Goal: Transaction & Acquisition: Purchase product/service

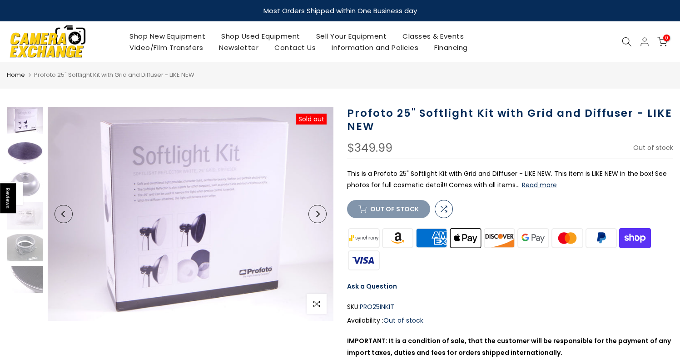
click at [30, 160] on img at bounding box center [25, 152] width 36 height 27
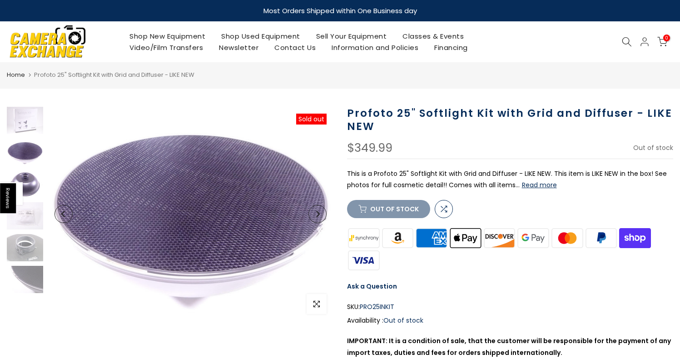
click at [30, 185] on img at bounding box center [25, 183] width 36 height 27
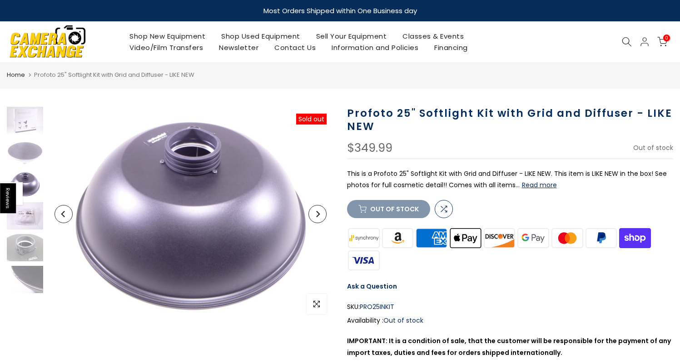
click at [35, 211] on img at bounding box center [25, 215] width 36 height 27
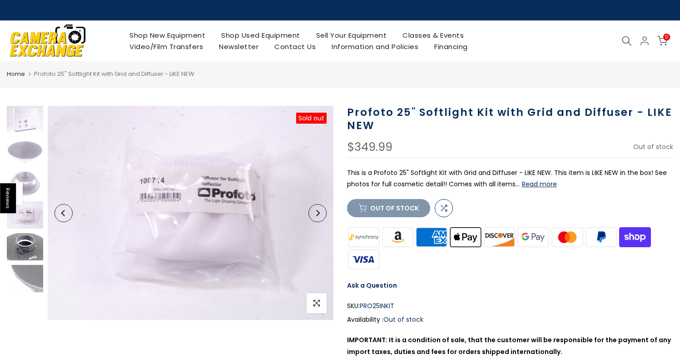
click at [28, 250] on img at bounding box center [25, 246] width 36 height 27
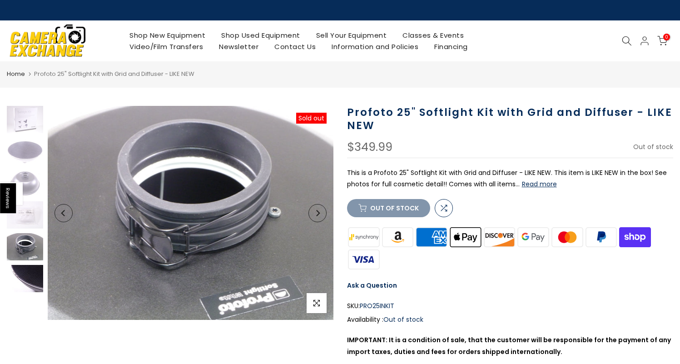
click at [25, 279] on img at bounding box center [25, 278] width 36 height 27
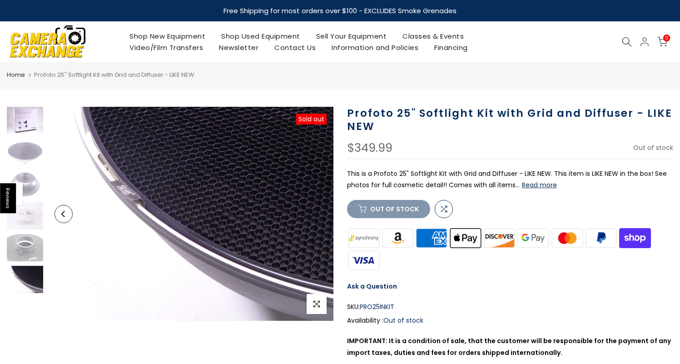
click at [26, 127] on img at bounding box center [25, 120] width 36 height 27
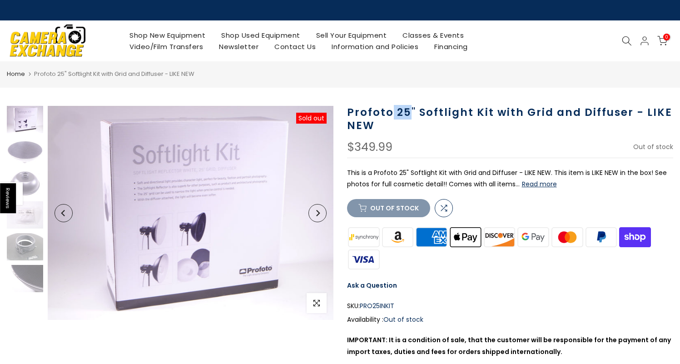
drag, startPoint x: 391, startPoint y: 113, endPoint x: 408, endPoint y: 113, distance: 16.4
click at [409, 114] on h1 "Profoto 25" Softlight Kit with Grid and Diffuser - LIKE NEW" at bounding box center [510, 119] width 327 height 26
click at [433, 149] on div "$349.99 In Stock Pre order Out of stock" at bounding box center [510, 149] width 327 height 17
drag, startPoint x: 407, startPoint y: 112, endPoint x: 396, endPoint y: 112, distance: 11.8
click at [396, 112] on h1 "Profoto 25" Softlight Kit with Grid and Diffuser - LIKE NEW" at bounding box center [510, 119] width 327 height 26
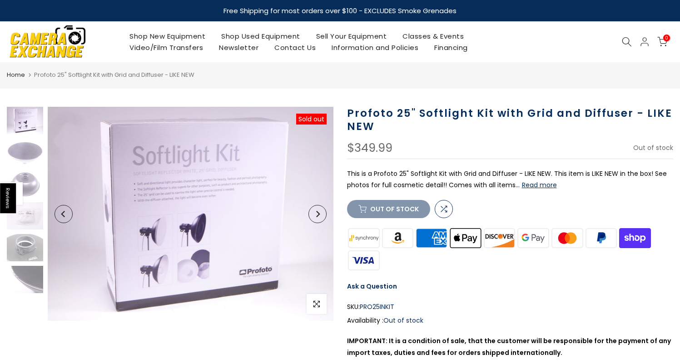
click at [431, 129] on h1 "Profoto 25" Softlight Kit with Grid and Diffuser - LIKE NEW" at bounding box center [510, 120] width 327 height 26
click at [533, 185] on button "Read more" at bounding box center [539, 185] width 35 height 8
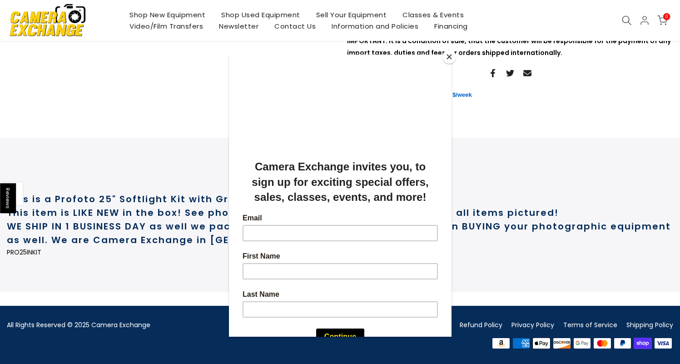
scroll to position [328, 0]
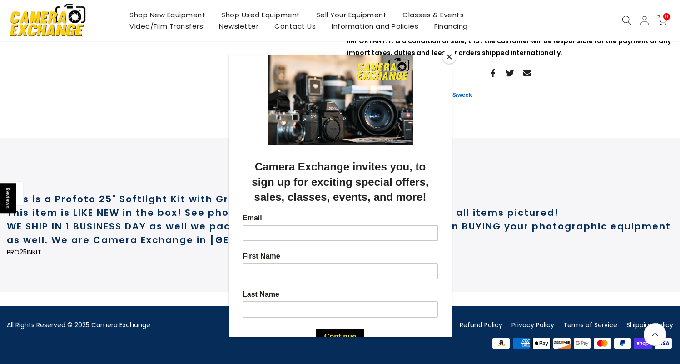
click at [450, 60] on button "Close" at bounding box center [449, 57] width 14 height 14
